Goal: Find specific page/section: Find specific page/section

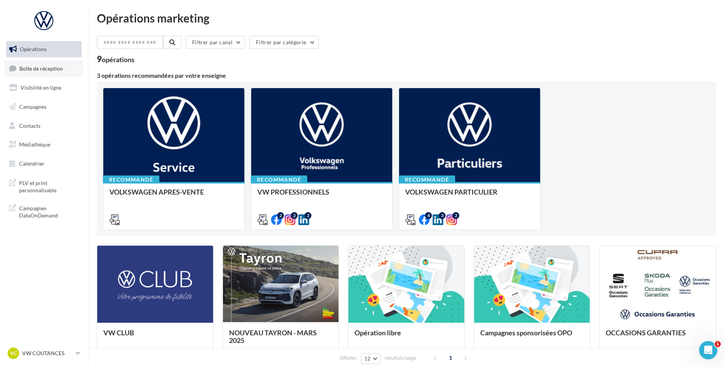
click at [51, 72] on link "Boîte de réception" at bounding box center [44, 68] width 78 height 16
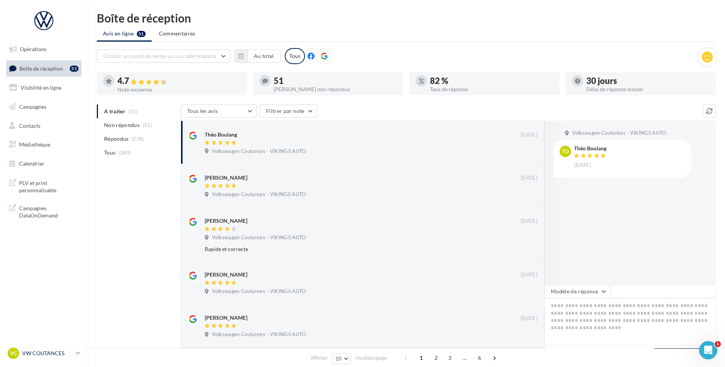
click at [18, 355] on div "VC" at bounding box center [13, 352] width 11 height 11
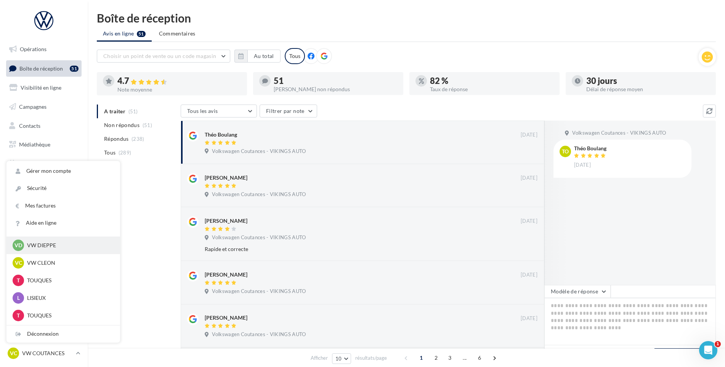
scroll to position [191, 0]
click at [54, 251] on p "VW GRD QUEVILLY" at bounding box center [69, 248] width 84 height 8
click at [61, 248] on p "VW GRD QUEVILLY" at bounding box center [69, 248] width 84 height 8
